Goal: Task Accomplishment & Management: Manage account settings

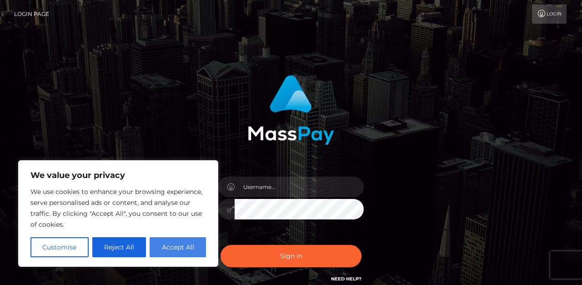
click at [187, 246] on button "Accept All" at bounding box center [178, 247] width 56 height 20
checkbox input "true"
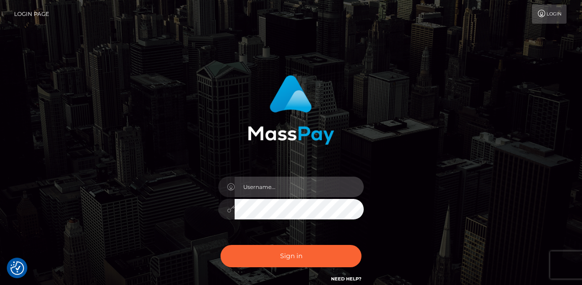
click at [280, 190] on input "text" at bounding box center [299, 187] width 129 height 20
paste input "[EMAIL_ADDRESS][DOMAIN_NAME]"
type input "[EMAIL_ADDRESS][DOMAIN_NAME]"
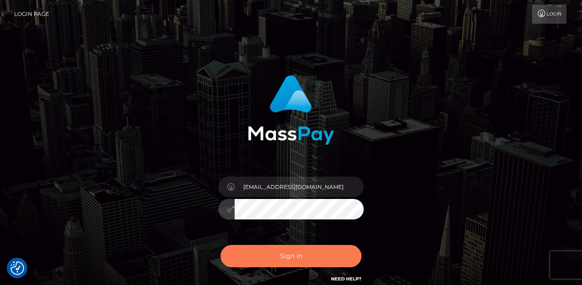
click at [288, 265] on button "Sign in" at bounding box center [291, 256] width 141 height 22
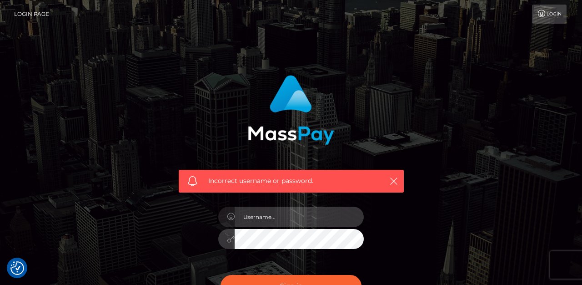
click at [254, 218] on input "text" at bounding box center [299, 217] width 129 height 20
paste input "Lilyjharper@protonmail.com"
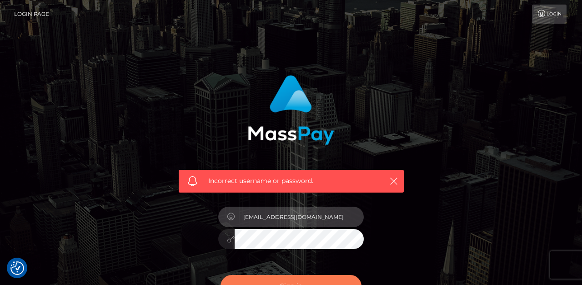
type input "Lilyjharper@protonmail.com"
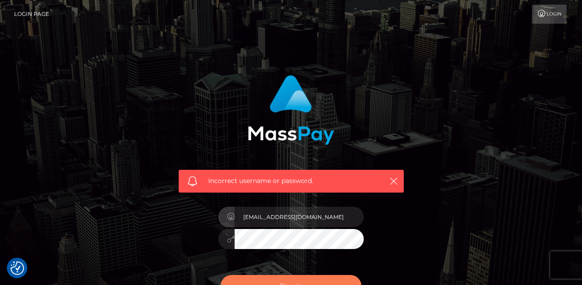
click at [298, 280] on button "Sign in" at bounding box center [291, 286] width 141 height 22
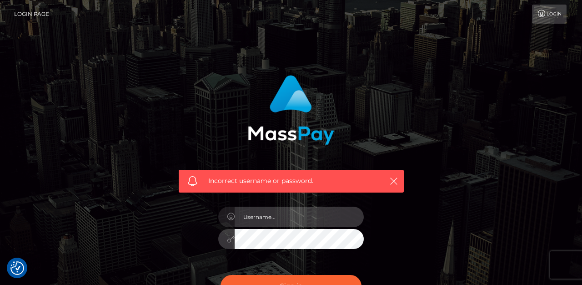
click at [257, 219] on input "text" at bounding box center [299, 217] width 129 height 20
type input "willow.star.frederick@gmail.com"
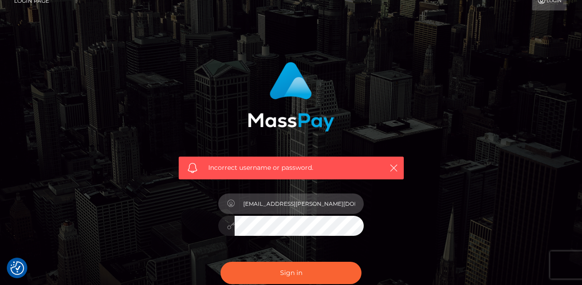
scroll to position [32, 0]
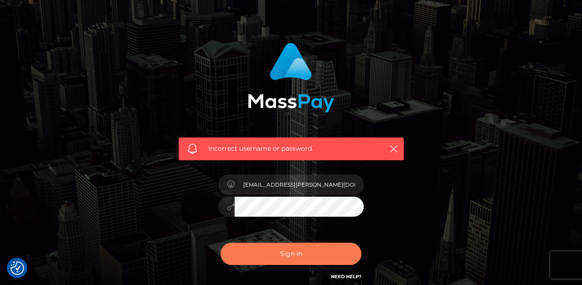
click at [324, 256] on button "Sign in" at bounding box center [291, 254] width 141 height 22
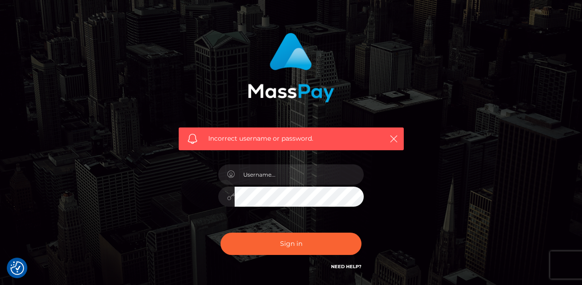
scroll to position [79, 0]
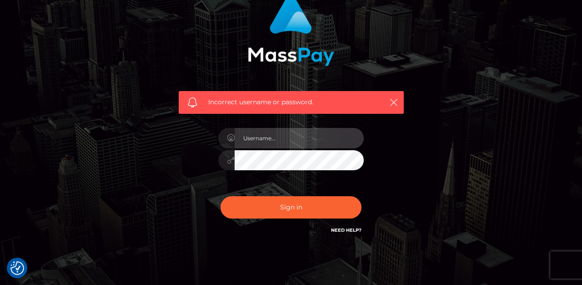
click at [266, 140] on input "text" at bounding box center [299, 138] width 129 height 20
click at [264, 136] on input "text" at bounding box center [299, 138] width 129 height 20
type input "wf442@nyu.edu"
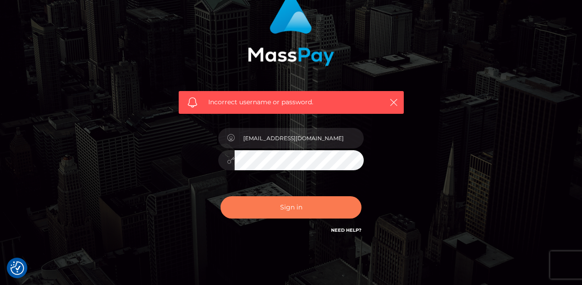
click at [294, 215] on button "Sign in" at bounding box center [291, 207] width 141 height 22
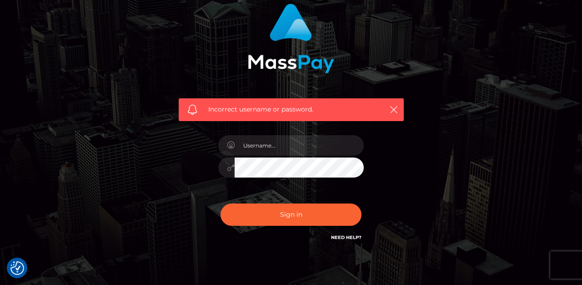
scroll to position [79, 0]
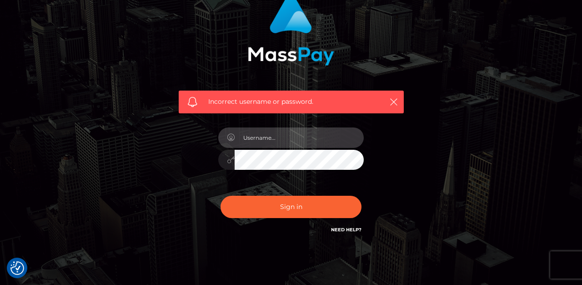
click at [276, 131] on input "text" at bounding box center [299, 137] width 129 height 20
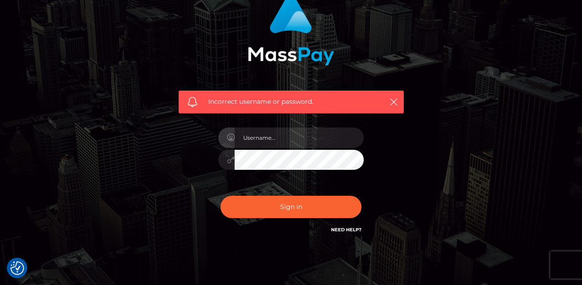
click at [405, 211] on div "Incorrect username or password." at bounding box center [291, 115] width 239 height 253
click at [353, 232] on link "Need Help?" at bounding box center [346, 230] width 30 height 6
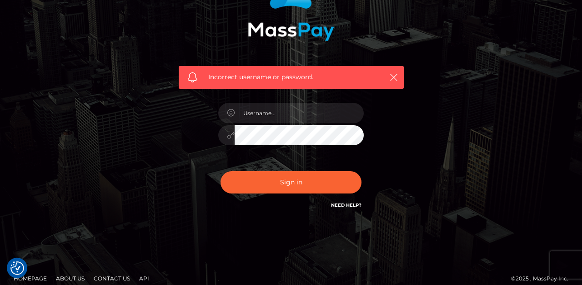
scroll to position [113, 0]
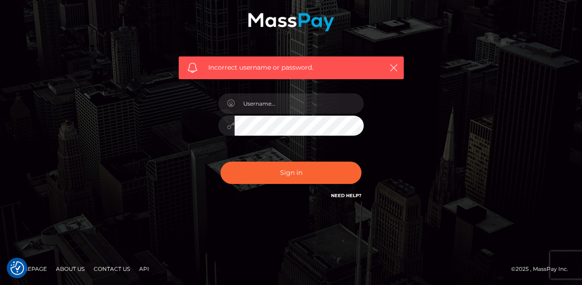
click at [232, 124] on icon at bounding box center [231, 125] width 8 height 7
click at [231, 95] on div at bounding box center [226, 103] width 16 height 20
click at [231, 96] on div at bounding box center [226, 103] width 16 height 20
click at [346, 197] on link "Need Help?" at bounding box center [346, 195] width 30 height 6
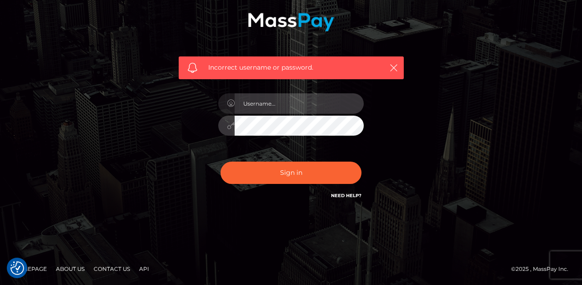
click at [269, 106] on input "text" at bounding box center [299, 103] width 129 height 20
type input "lilyjharper"
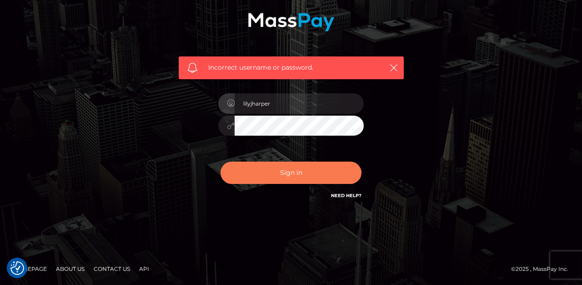
click at [287, 166] on button "Sign in" at bounding box center [291, 173] width 141 height 22
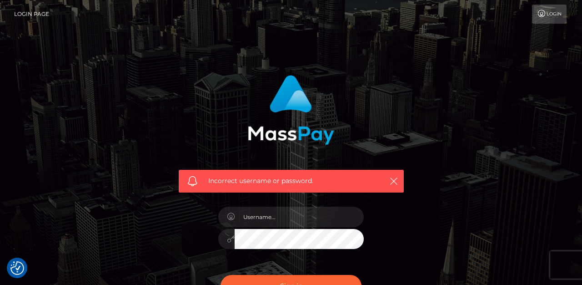
click at [561, 14] on link "Login" at bounding box center [549, 14] width 35 height 19
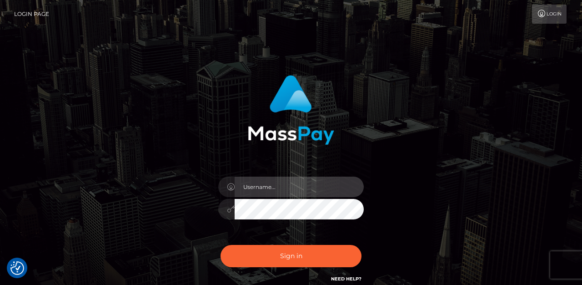
click at [302, 183] on input "text" at bounding box center [299, 187] width 129 height 20
type input "[EMAIL_ADDRESS][DOMAIN_NAME]"
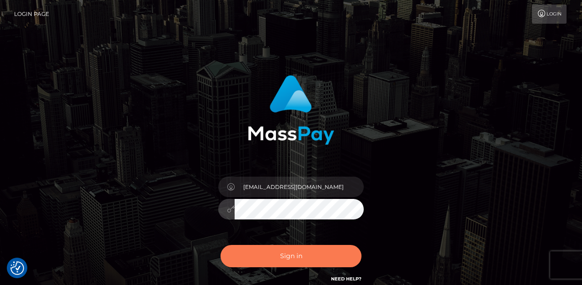
click at [316, 255] on button "Sign in" at bounding box center [291, 256] width 141 height 22
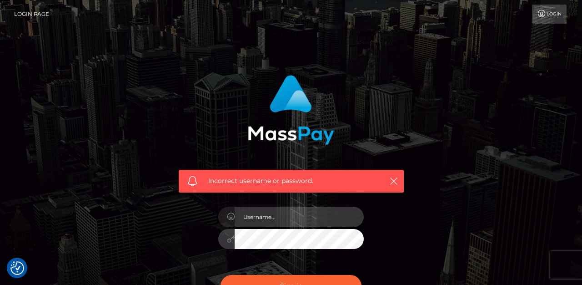
click at [277, 221] on input "text" at bounding box center [299, 217] width 129 height 20
type input "willow.star.frederick@gmail.com"
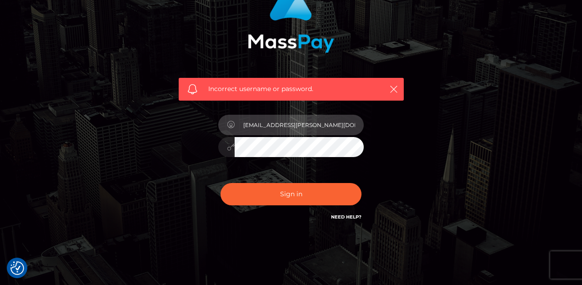
scroll to position [92, 0]
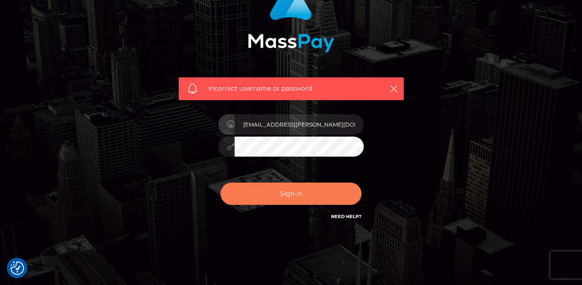
click at [287, 185] on button "Sign in" at bounding box center [291, 193] width 141 height 22
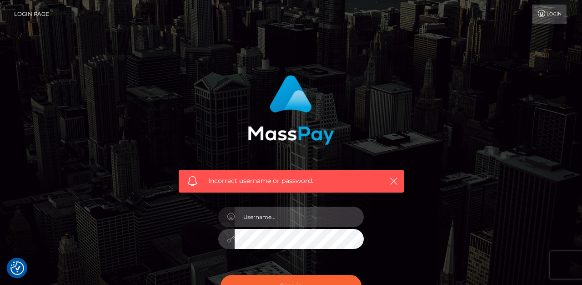
click at [278, 217] on input "text" at bounding box center [299, 217] width 129 height 20
type input "Lilyjharper@protonmail.com"
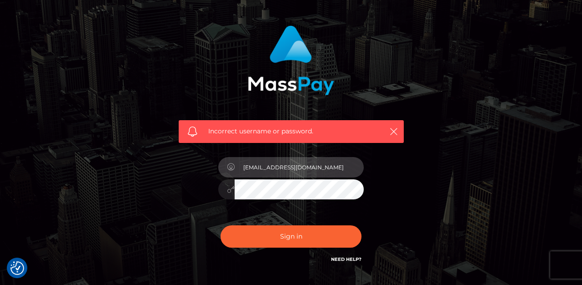
scroll to position [60, 0]
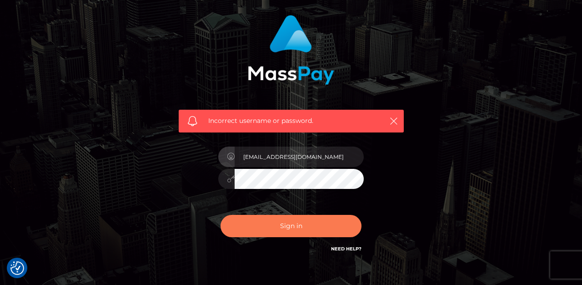
click at [311, 228] on button "Sign in" at bounding box center [291, 226] width 141 height 22
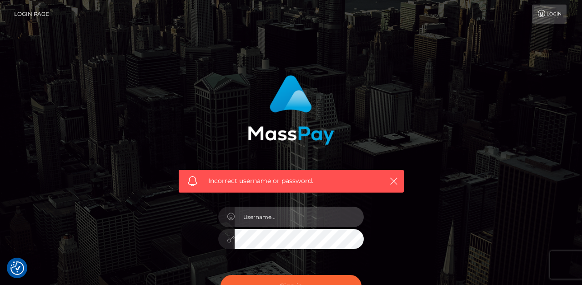
click at [276, 212] on input "text" at bounding box center [299, 217] width 129 height 20
type input "will0wfrederick2013"
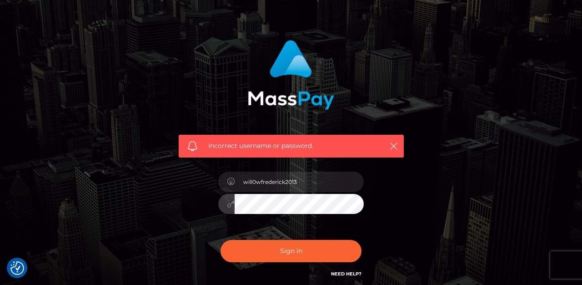
scroll to position [54, 0]
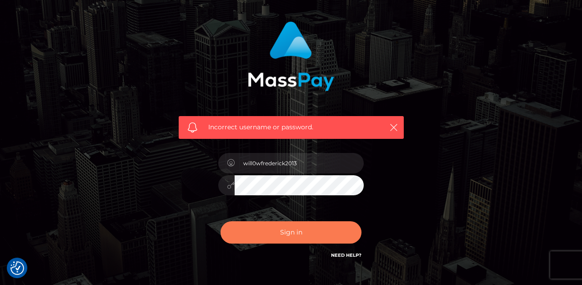
click at [285, 239] on button "Sign in" at bounding box center [291, 232] width 141 height 22
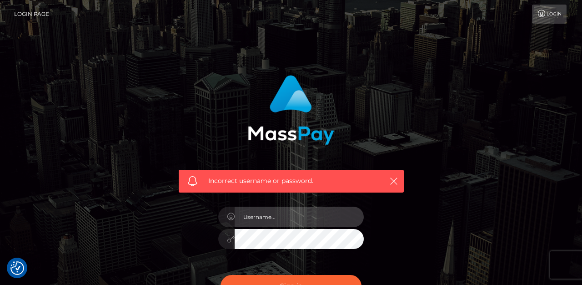
click at [280, 216] on input "text" at bounding box center [299, 217] width 129 height 20
type input "[EMAIL_ADDRESS][DOMAIN_NAME]"
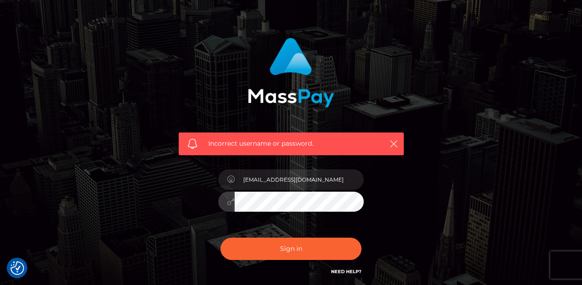
scroll to position [39, 0]
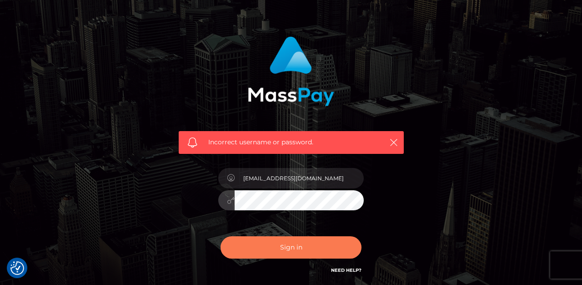
click at [309, 251] on button "Sign in" at bounding box center [291, 247] width 141 height 22
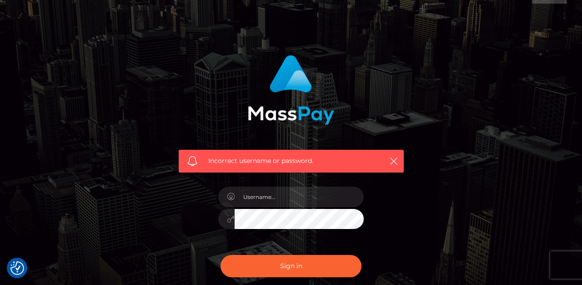
scroll to position [52, 0]
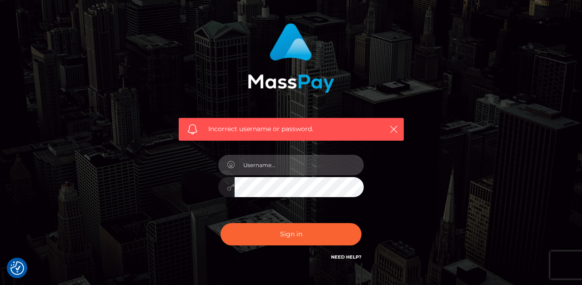
click at [282, 160] on input "text" at bounding box center [299, 165] width 129 height 20
type input "Lilyjharper@protonmail.com"
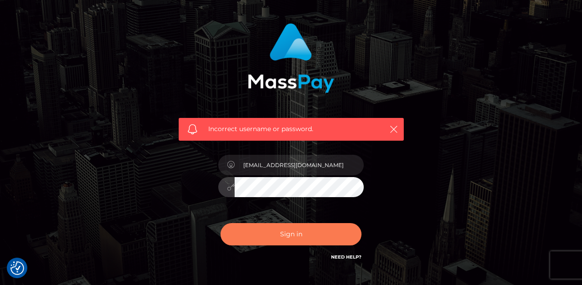
click at [277, 227] on button "Sign in" at bounding box center [291, 234] width 141 height 22
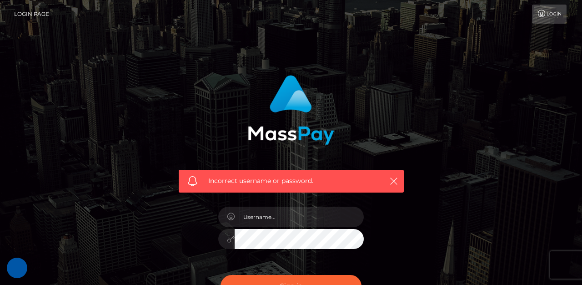
checkbox input "true"
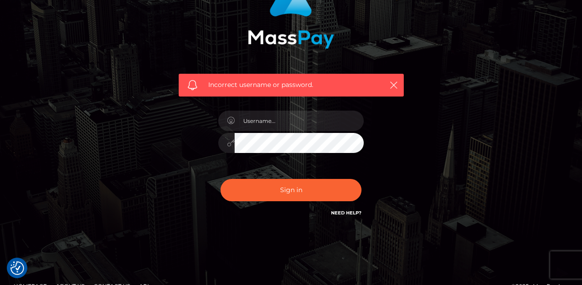
scroll to position [113, 0]
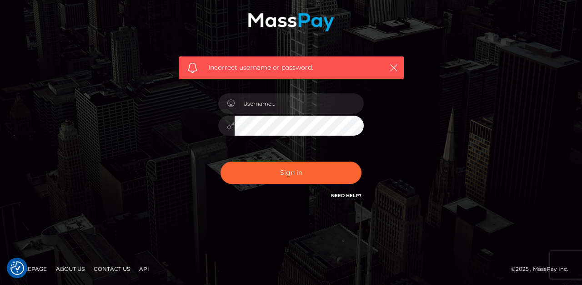
click at [349, 194] on link "Need Help?" at bounding box center [346, 195] width 30 height 6
click at [106, 264] on link "Contact Us" at bounding box center [112, 269] width 44 height 14
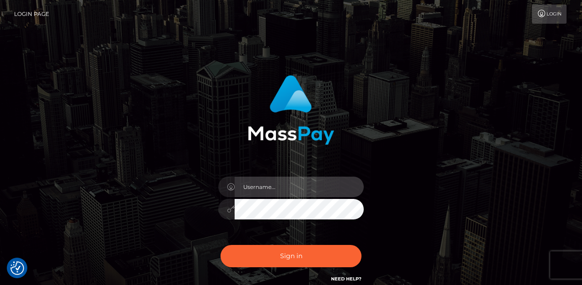
click at [273, 189] on input "text" at bounding box center [299, 187] width 129 height 20
paste input "[EMAIL_ADDRESS][DOMAIN_NAME]"
type input "[EMAIL_ADDRESS][DOMAIN_NAME]"
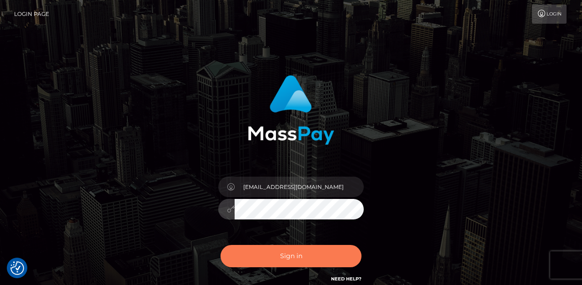
click at [265, 250] on button "Sign in" at bounding box center [291, 256] width 141 height 22
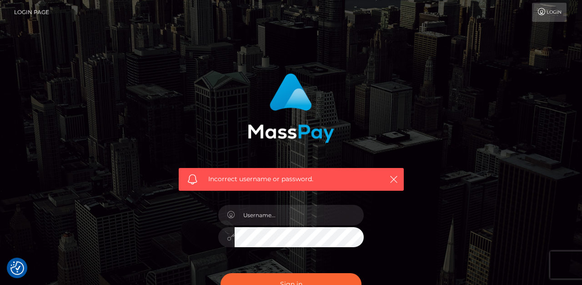
scroll to position [63, 0]
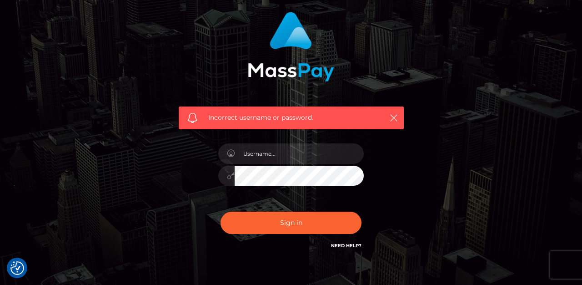
click at [344, 242] on h6 "Need Help?" at bounding box center [346, 245] width 30 height 8
click at [344, 243] on link "Need Help?" at bounding box center [346, 246] width 30 height 6
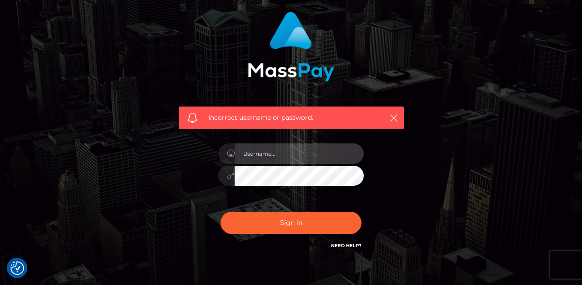
click at [342, 152] on input "text" at bounding box center [299, 153] width 129 height 20
type input "[EMAIL_ADDRESS][DOMAIN_NAME]"
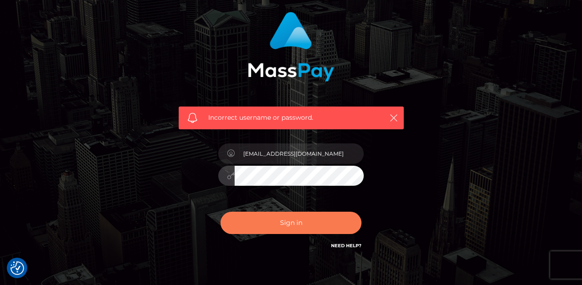
click at [284, 220] on button "Sign in" at bounding box center [291, 223] width 141 height 22
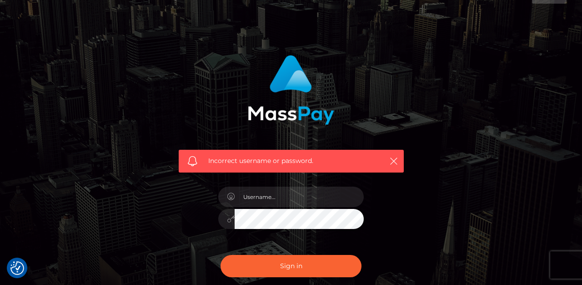
scroll to position [62, 0]
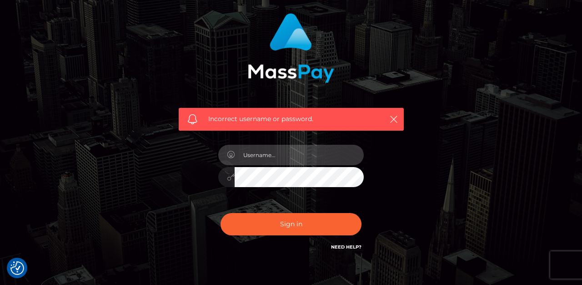
click at [287, 154] on input "text" at bounding box center [299, 155] width 129 height 20
type input "[EMAIL_ADDRESS][DOMAIN_NAME]"
click at [230, 176] on icon at bounding box center [231, 176] width 8 height 7
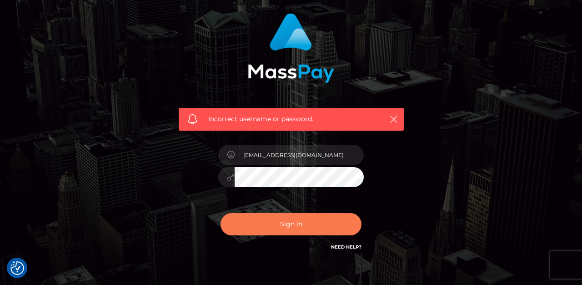
click at [256, 217] on button "Sign in" at bounding box center [291, 224] width 141 height 22
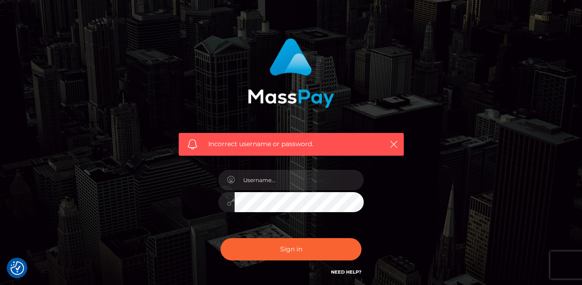
scroll to position [38, 0]
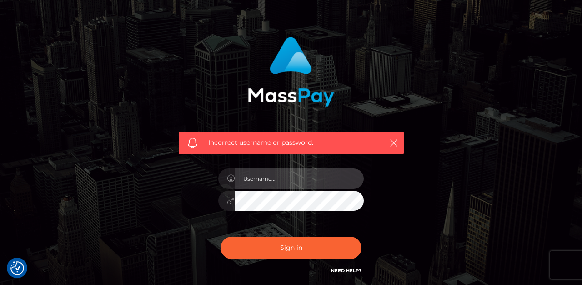
click at [265, 181] on input "text" at bounding box center [299, 178] width 129 height 20
click at [245, 177] on input "Lilyjharper@protonmail.com" at bounding box center [299, 178] width 129 height 20
type input "lilyjharper@protonmail.com"
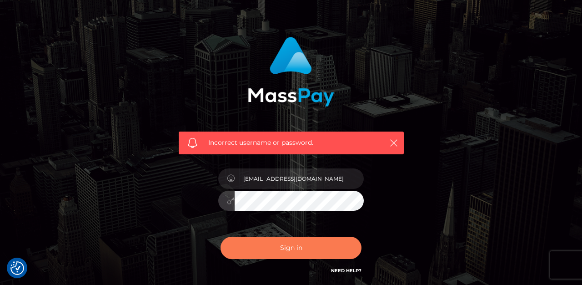
click at [283, 255] on button "Sign in" at bounding box center [291, 248] width 141 height 22
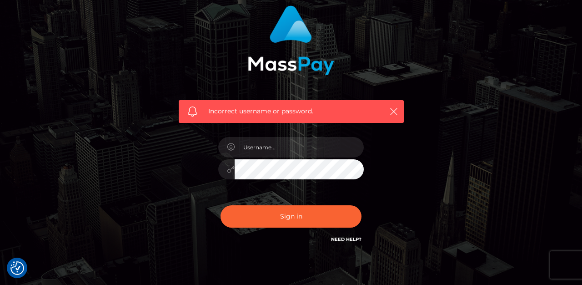
scroll to position [113, 0]
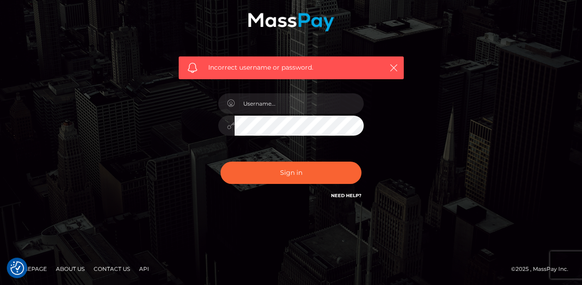
click at [343, 197] on link "Need Help?" at bounding box center [346, 195] width 30 height 6
click at [35, 266] on link "Homepage" at bounding box center [30, 269] width 40 height 14
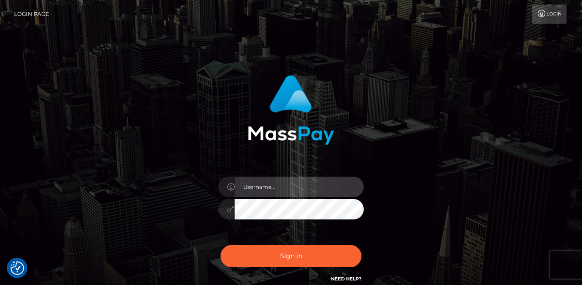
click at [253, 186] on input "text" at bounding box center [299, 187] width 129 height 20
type input "[EMAIL_ADDRESS][PERSON_NAME][DOMAIN_NAME]"
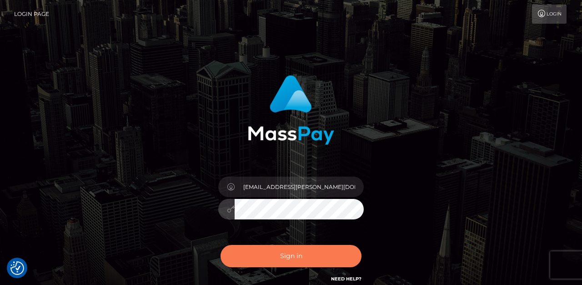
click at [269, 248] on button "Sign in" at bounding box center [291, 256] width 141 height 22
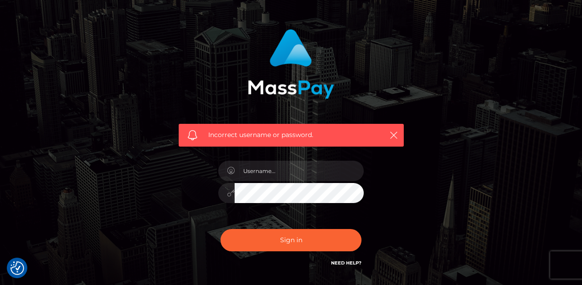
scroll to position [47, 0]
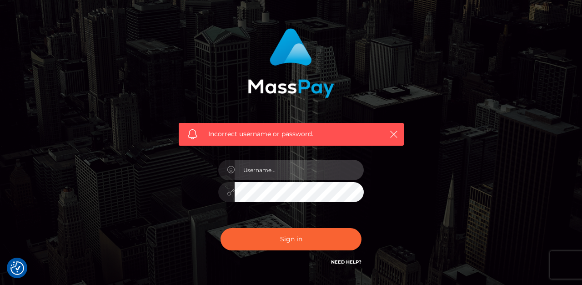
click at [345, 164] on input "text" at bounding box center [299, 170] width 129 height 20
type input "[EMAIL_ADDRESS][DOMAIN_NAME]"
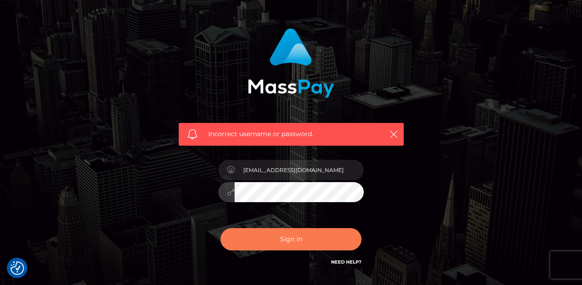
click at [290, 236] on button "Sign in" at bounding box center [291, 239] width 141 height 22
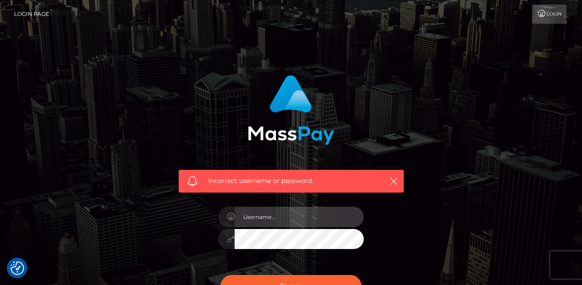
click at [292, 221] on input "text" at bounding box center [299, 217] width 129 height 20
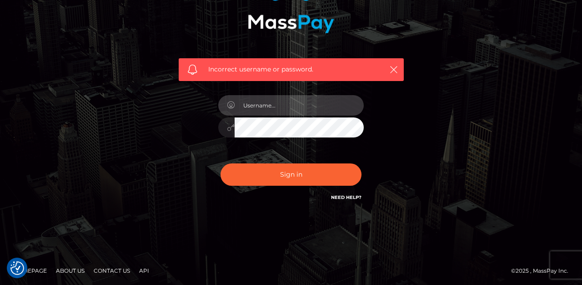
scroll to position [113, 0]
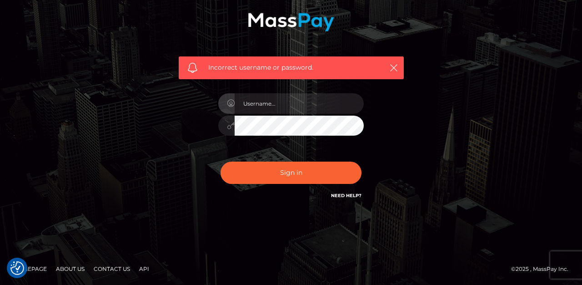
click at [339, 196] on link "Need Help?" at bounding box center [346, 195] width 30 height 6
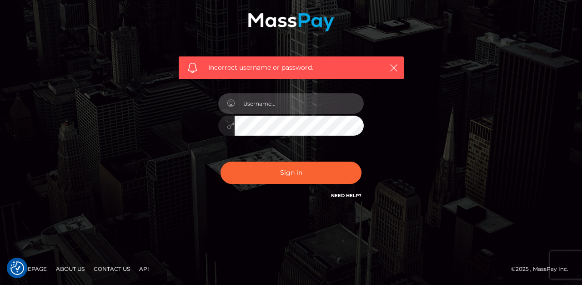
click at [262, 103] on input "text" at bounding box center [299, 103] width 129 height 20
type input "Lilyjharper@protonmail.com"
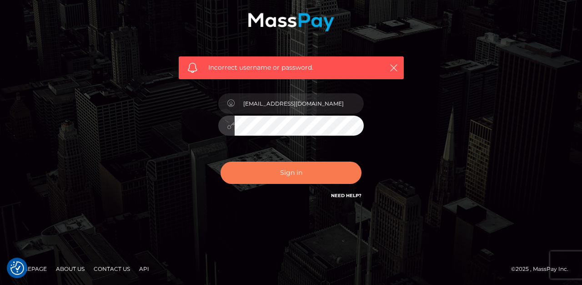
click at [268, 166] on button "Sign in" at bounding box center [291, 173] width 141 height 22
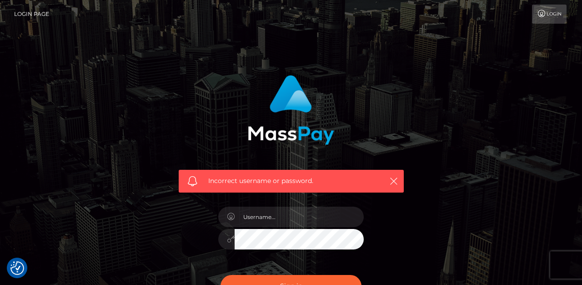
checkbox input "true"
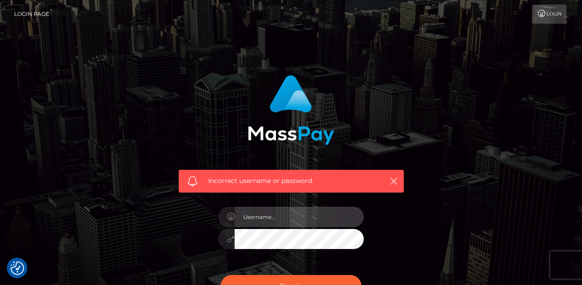
click at [259, 218] on input "text" at bounding box center [299, 217] width 129 height 20
paste input "[EMAIL_ADDRESS][DOMAIN_NAME]"
type input "[EMAIL_ADDRESS][DOMAIN_NAME]"
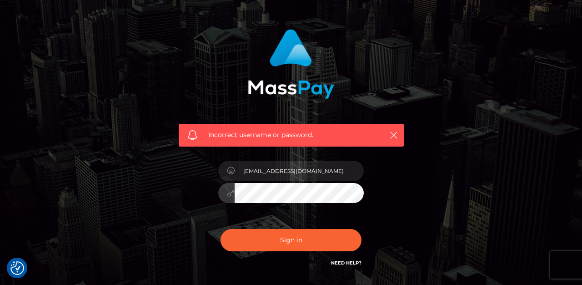
scroll to position [50, 0]
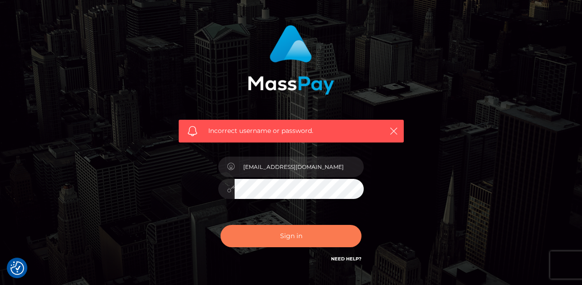
click at [282, 238] on button "Sign in" at bounding box center [291, 236] width 141 height 22
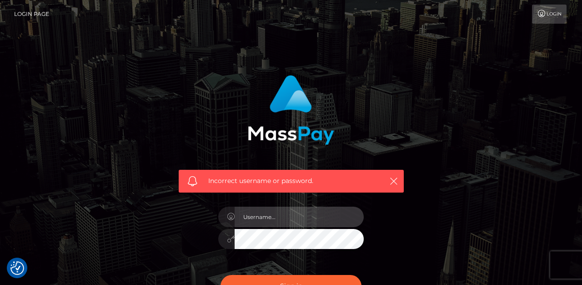
click at [313, 220] on input "text" at bounding box center [299, 217] width 129 height 20
type input "willow.star.frederick@gmail.com"
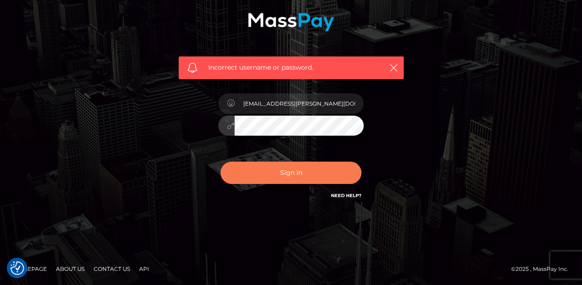
click at [289, 172] on button "Sign in" at bounding box center [291, 173] width 141 height 22
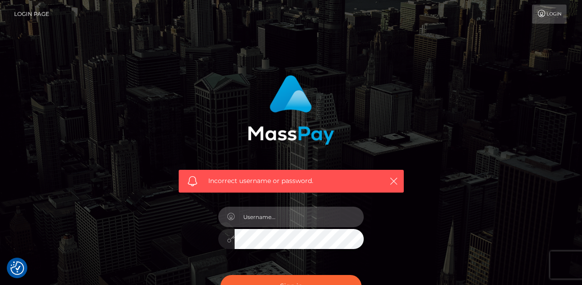
click at [295, 217] on input "text" at bounding box center [299, 217] width 129 height 20
type input "withwillowstar@gmail.com"
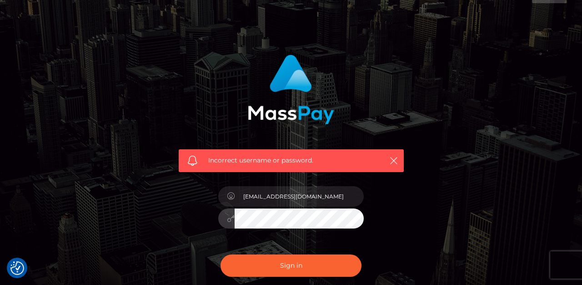
scroll to position [25, 0]
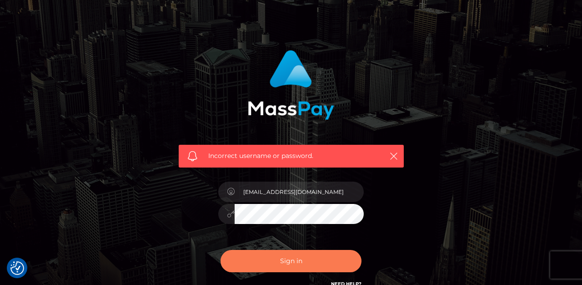
click at [278, 256] on button "Sign in" at bounding box center [291, 261] width 141 height 22
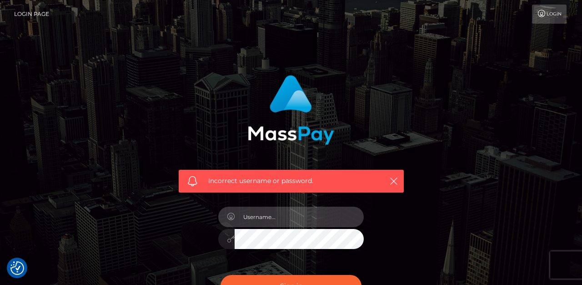
click at [287, 218] on input "text" at bounding box center [299, 217] width 129 height 20
type input "will0wfrederick2013"
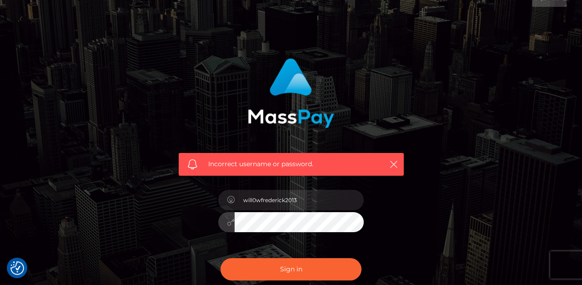
scroll to position [23, 0]
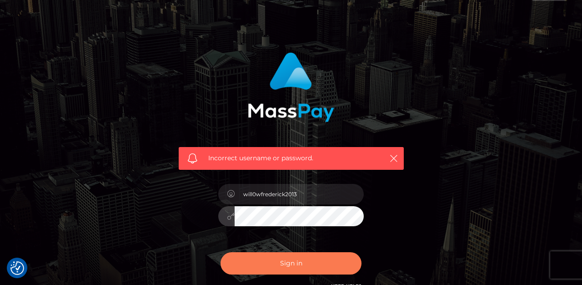
click at [287, 267] on button "Sign in" at bounding box center [291, 263] width 141 height 22
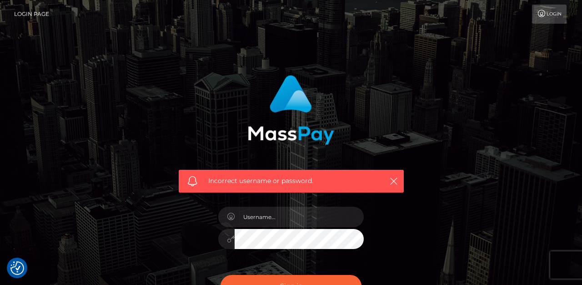
checkbox input "true"
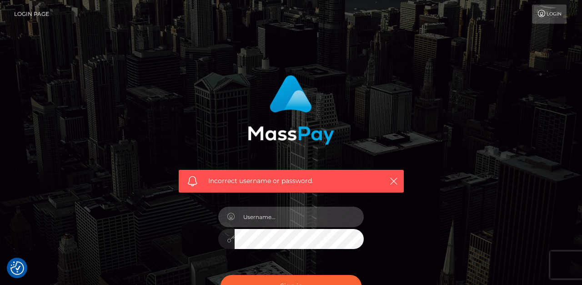
click at [268, 211] on input "text" at bounding box center [299, 217] width 129 height 20
type input "[EMAIL_ADDRESS][DOMAIN_NAME]"
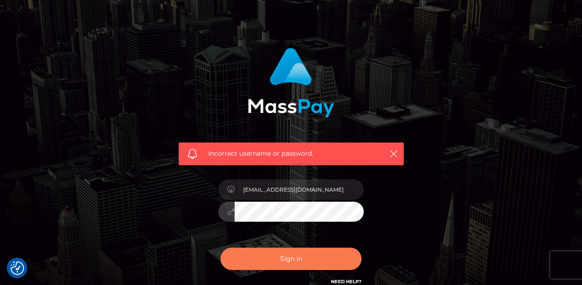
scroll to position [33, 0]
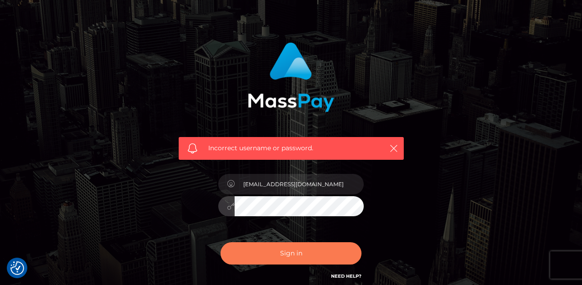
click at [276, 253] on button "Sign in" at bounding box center [291, 253] width 141 height 22
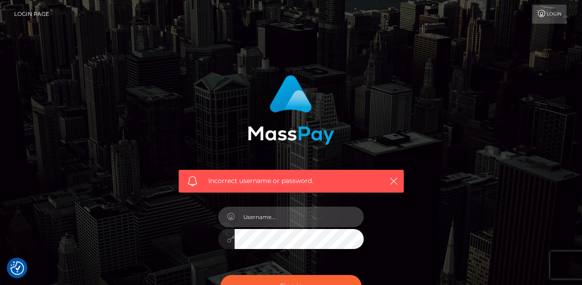
click at [318, 213] on input "text" at bounding box center [299, 217] width 129 height 20
type input "[EMAIL_ADDRESS][DOMAIN_NAME]"
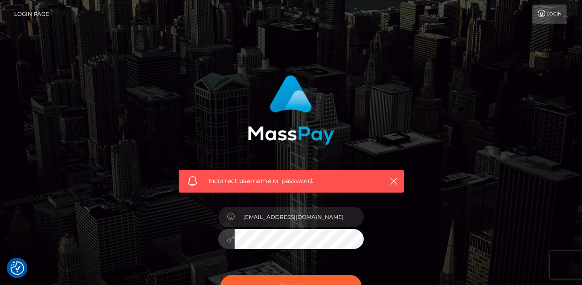
scroll to position [23, 0]
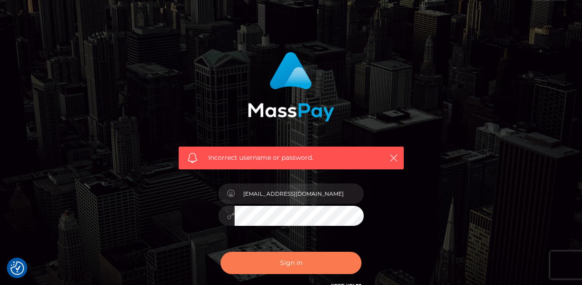
click at [284, 258] on button "Sign in" at bounding box center [291, 263] width 141 height 22
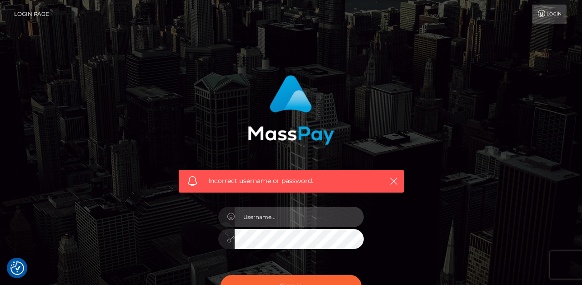
click at [277, 221] on input "text" at bounding box center [299, 217] width 129 height 20
type input "[EMAIL_ADDRESS][DOMAIN_NAME]"
drag, startPoint x: 326, startPoint y: 218, endPoint x: 226, endPoint y: 217, distance: 100.6
click at [226, 217] on div "[EMAIL_ADDRESS][DOMAIN_NAME]" at bounding box center [291, 216] width 146 height 18
type input "lilyjharper@protonmail.com"
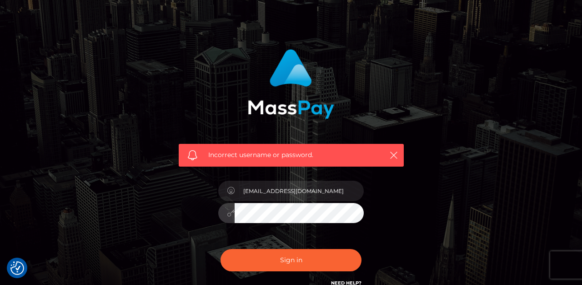
scroll to position [40, 0]
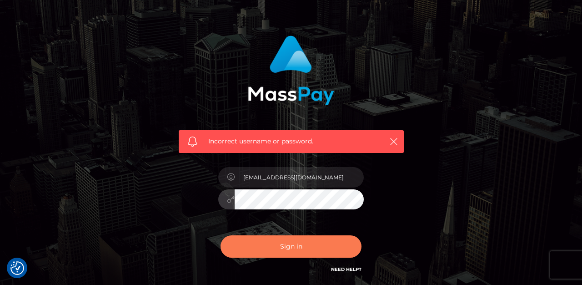
click at [271, 247] on button "Sign in" at bounding box center [291, 246] width 141 height 22
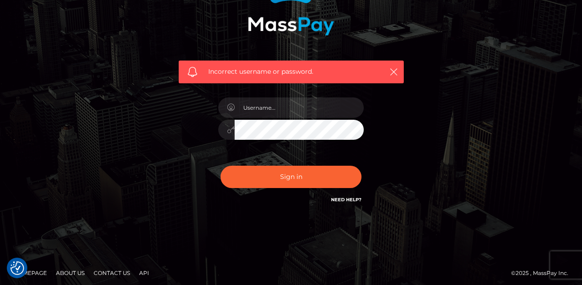
scroll to position [113, 0]
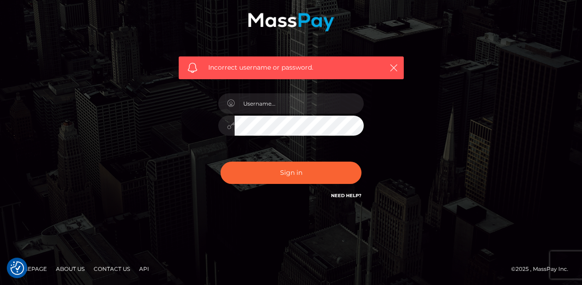
click at [352, 197] on link "Need Help?" at bounding box center [346, 195] width 30 height 6
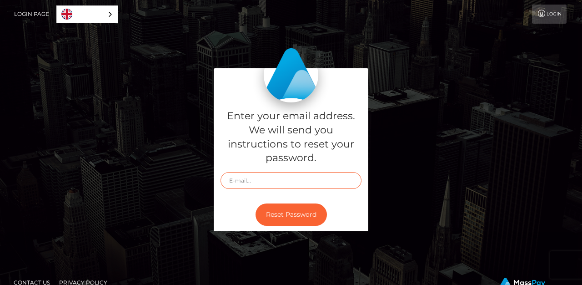
click at [323, 174] on input "text" at bounding box center [291, 180] width 141 height 17
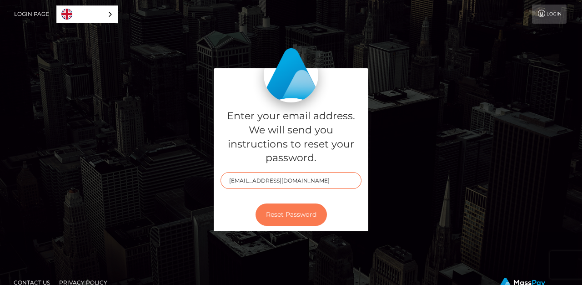
type input "[EMAIL_ADDRESS][DOMAIN_NAME]"
click at [289, 209] on button "Reset Password" at bounding box center [291, 214] width 71 height 22
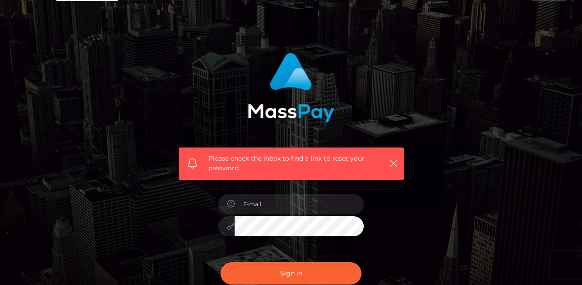
scroll to position [23, 0]
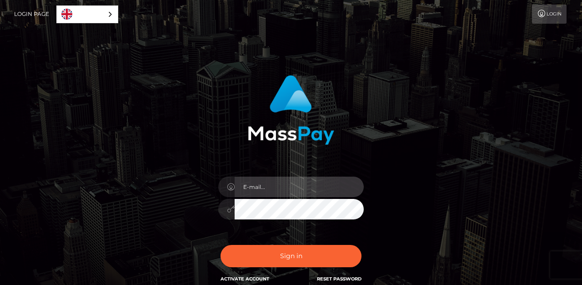
click at [300, 186] on input "email" at bounding box center [299, 187] width 129 height 20
type input "[EMAIL_ADDRESS][DOMAIN_NAME]"
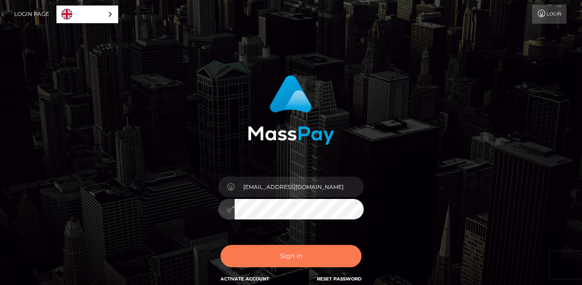
click at [267, 252] on button "Sign in" at bounding box center [291, 256] width 141 height 22
